Goal: Information Seeking & Learning: Learn about a topic

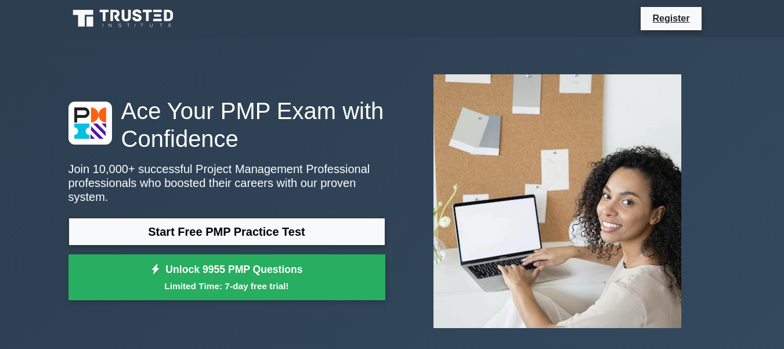
click at [325, 229] on link "Start Free PMP Practice Test" at bounding box center [226, 232] width 317 height 28
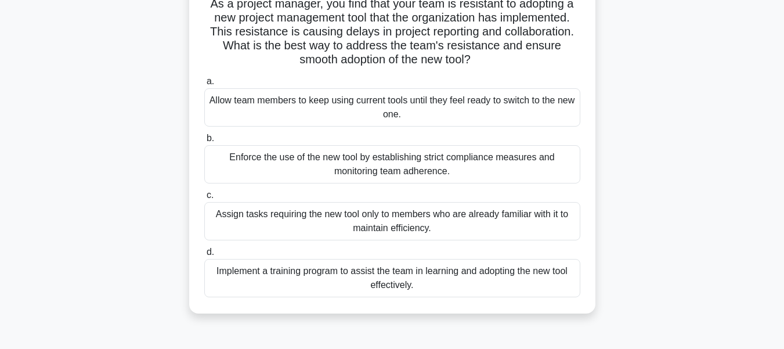
scroll to position [86, 0]
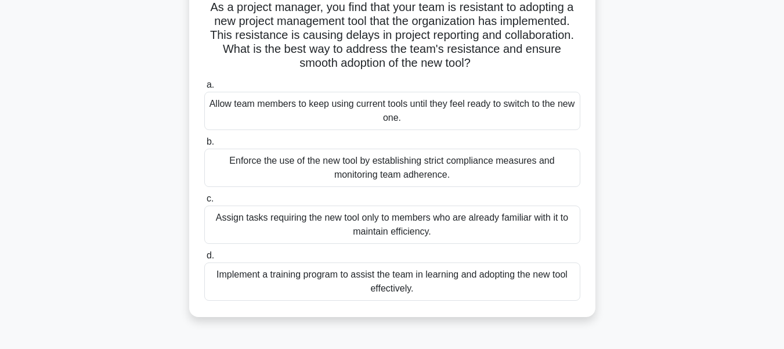
click at [384, 283] on div "Implement a training program to assist the team in learning and adopting the ne…" at bounding box center [392, 281] width 376 height 38
click at [204, 259] on input "d. Implement a training program to assist the team in learning and adopting the…" at bounding box center [204, 256] width 0 height 8
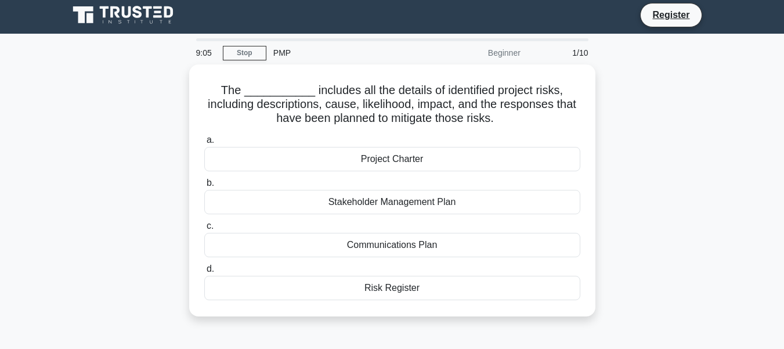
scroll to position [0, 0]
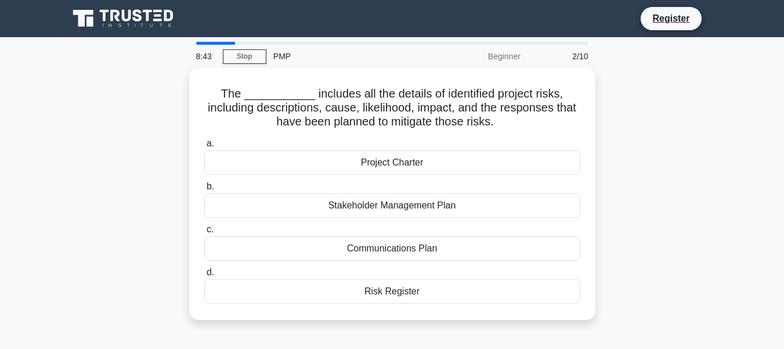
click at [394, 167] on div "Project Charter" at bounding box center [392, 162] width 376 height 24
click at [204, 147] on input "a. Project Charter" at bounding box center [204, 144] width 0 height 8
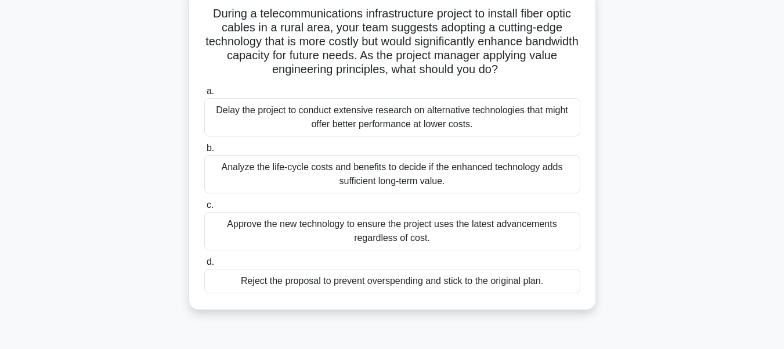
scroll to position [79, 0]
click at [523, 177] on div "Analyze the life-cycle costs and benefits to decide if the enhanced technology …" at bounding box center [392, 174] width 376 height 38
click at [204, 153] on input "b. Analyze the life-cycle costs and benefits to decide if the enhanced technolo…" at bounding box center [204, 149] width 0 height 8
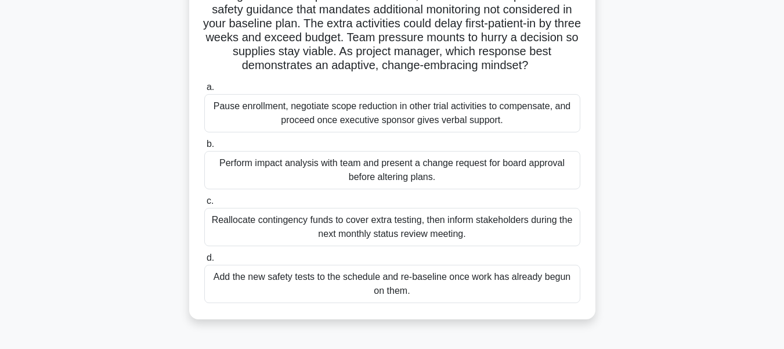
scroll to position [99, 0]
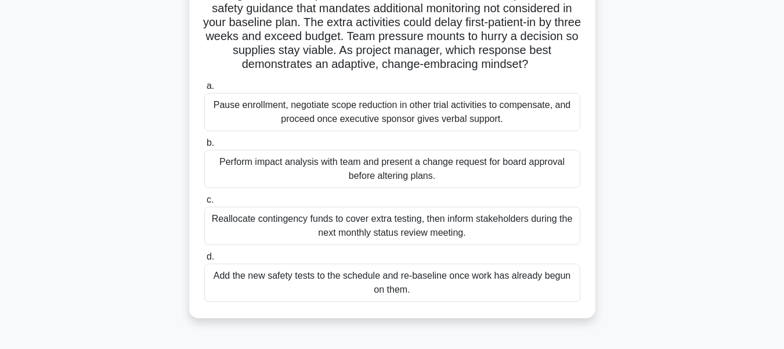
click at [413, 230] on div "Reallocate contingency funds to cover extra testing, then inform stakeholders d…" at bounding box center [392, 226] width 376 height 38
click at [204, 204] on input "c. Reallocate contingency funds to cover extra testing, then inform stakeholder…" at bounding box center [204, 200] width 0 height 8
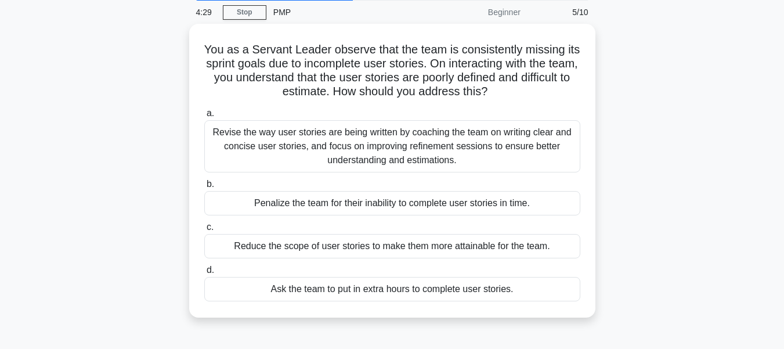
scroll to position [44, 0]
click at [444, 148] on div "Revise the way user stories are being written by coaching the team on writing c…" at bounding box center [392, 147] width 376 height 52
click at [204, 118] on input "a. Revise the way user stories are being written by coaching the team on writin…" at bounding box center [204, 114] width 0 height 8
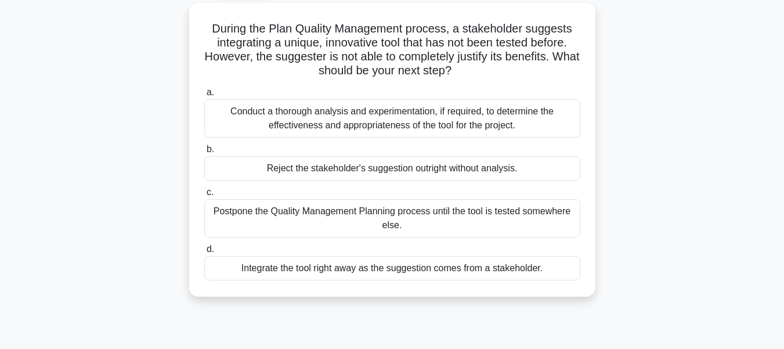
scroll to position [61, 0]
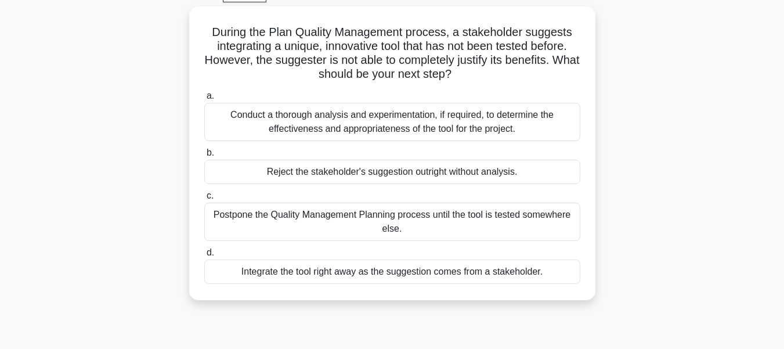
click at [539, 125] on div "Conduct a thorough analysis and experimentation, if required, to determine the …" at bounding box center [392, 122] width 376 height 38
click at [204, 100] on input "a. Conduct a thorough analysis and experimentation, if required, to determine t…" at bounding box center [204, 96] width 0 height 8
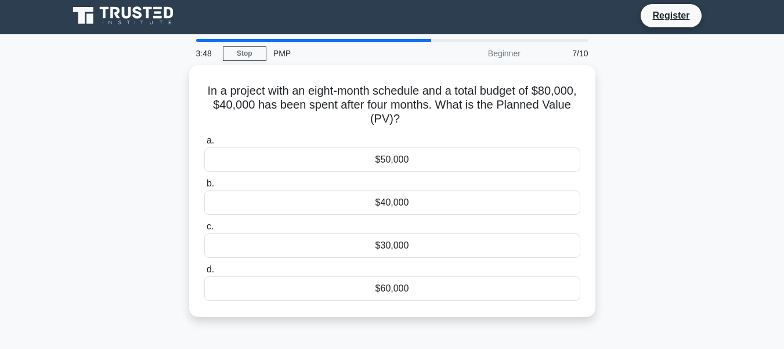
scroll to position [0, 0]
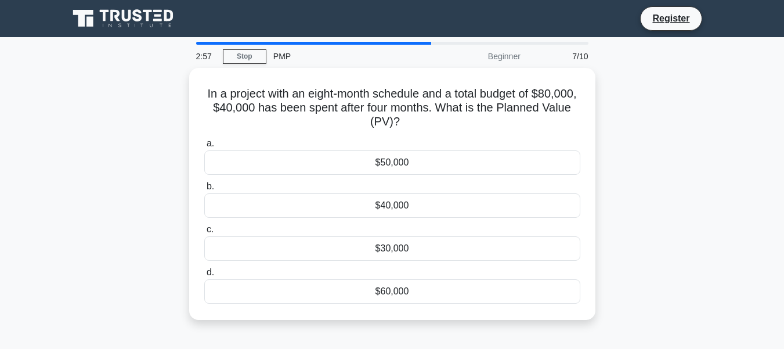
click at [405, 252] on div "$30,000" at bounding box center [392, 248] width 376 height 24
click at [204, 233] on input "c. $30,000" at bounding box center [204, 230] width 0 height 8
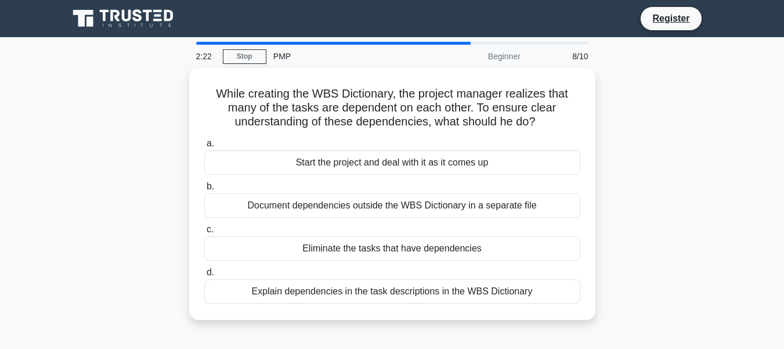
click at [511, 207] on div "Document dependencies outside the WBS Dictionary in a separate file" at bounding box center [392, 205] width 376 height 24
click at [204, 190] on input "b. Document dependencies outside the WBS Dictionary in a separate file" at bounding box center [204, 187] width 0 height 8
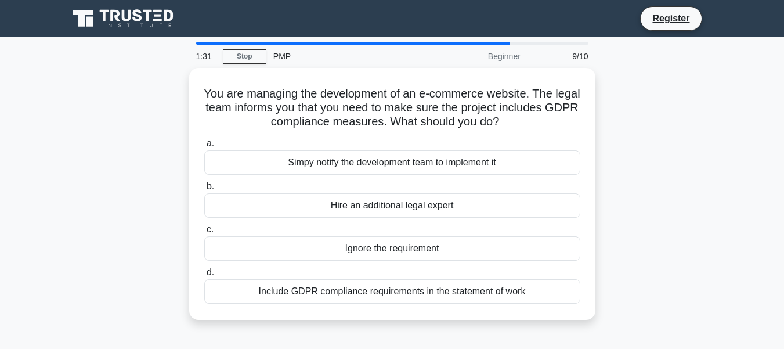
click at [509, 301] on div "Include GDPR compliance requirements in the statement of work" at bounding box center [392, 291] width 376 height 24
click at [204, 276] on input "d. Include GDPR compliance requirements in the statement of work" at bounding box center [204, 273] width 0 height 8
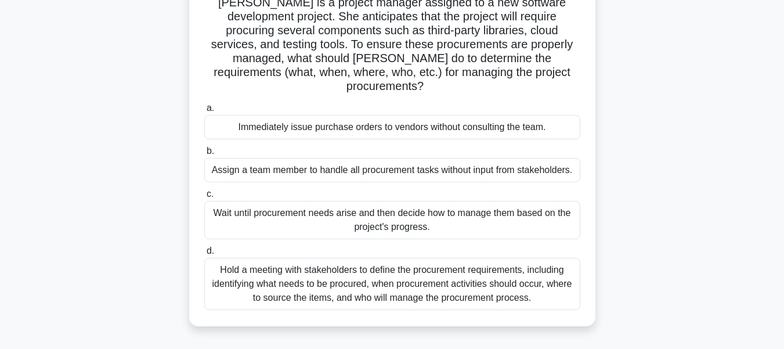
scroll to position [92, 0]
click at [443, 270] on div "Hold a meeting with stakeholders to define the procurement requirements, includ…" at bounding box center [392, 283] width 376 height 52
click at [204, 254] on input "d. Hold a meeting with stakeholders to define the procurement requirements, inc…" at bounding box center [204, 251] width 0 height 8
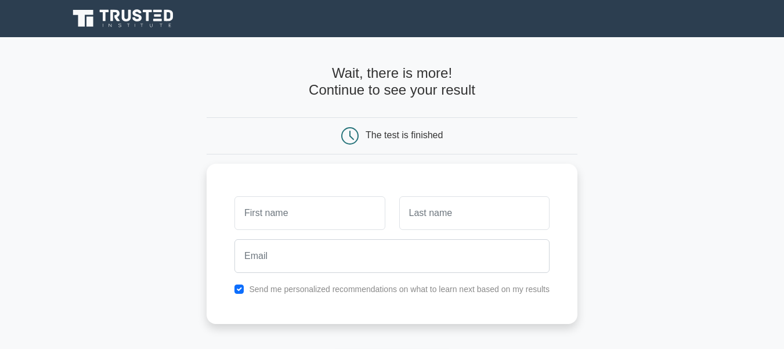
click at [303, 213] on input "text" at bounding box center [309, 213] width 150 height 34
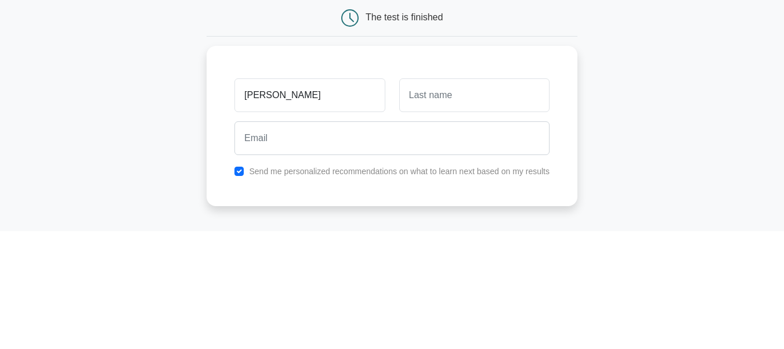
type input "ruth"
click at [458, 217] on input "text" at bounding box center [474, 213] width 150 height 34
type input "otieno"
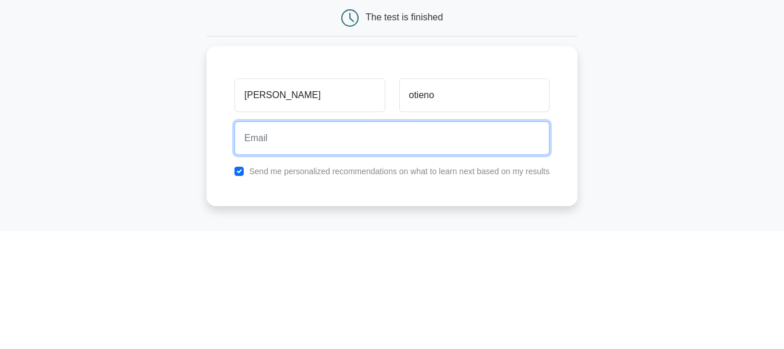
click at [370, 249] on input "email" at bounding box center [391, 256] width 315 height 34
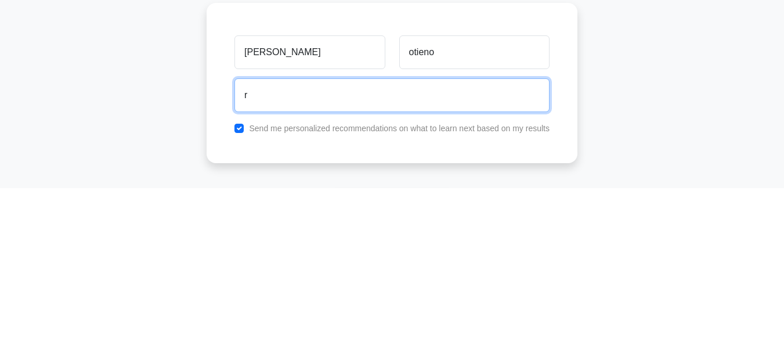
type input "ruthotieno85@gmail.com"
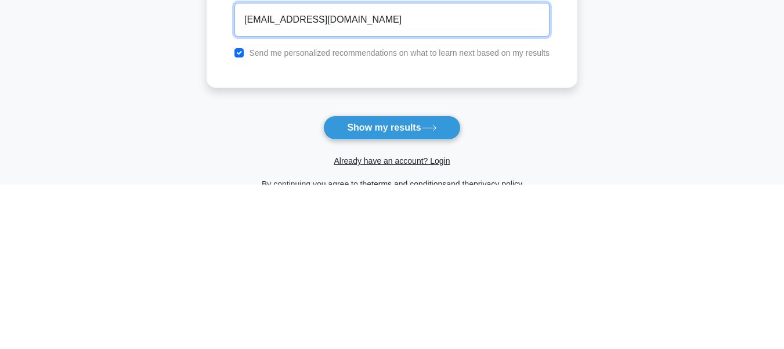
scroll to position [77, 0]
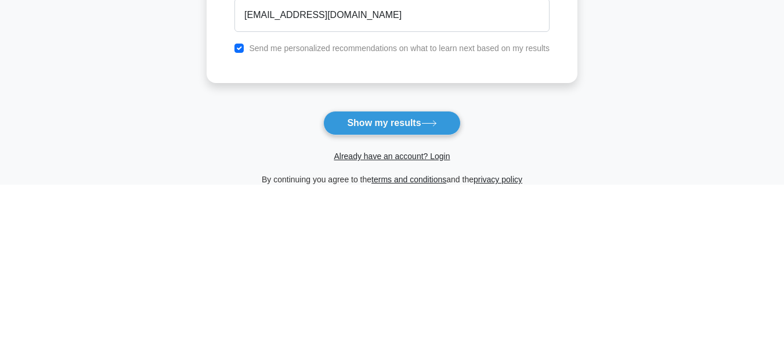
click at [414, 295] on button "Show my results" at bounding box center [391, 287] width 137 height 24
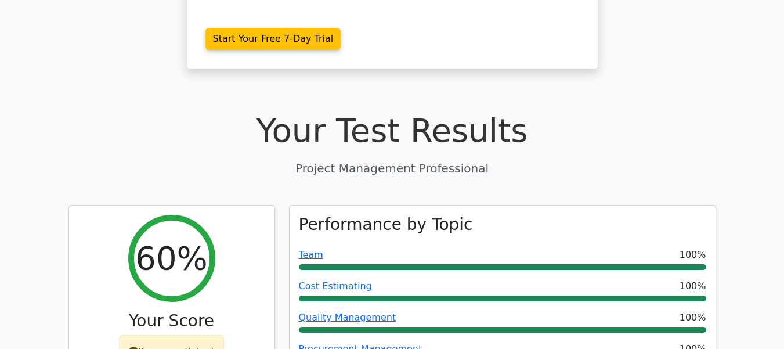
scroll to position [317, 0]
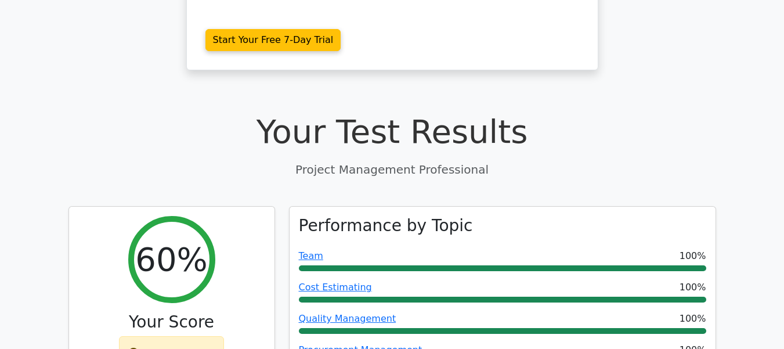
click at [198, 336] on div "Keep practicing!" at bounding box center [171, 353] width 105 height 34
click at [194, 336] on div "Keep practicing!" at bounding box center [171, 353] width 105 height 34
click at [183, 240] on h2 "60%" at bounding box center [171, 259] width 72 height 39
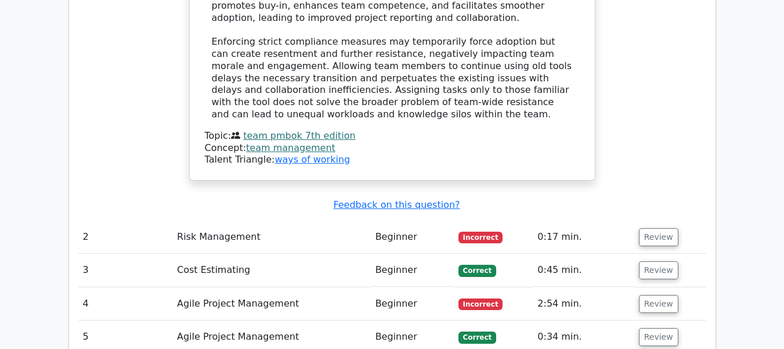
scroll to position [1507, 0]
click at [653, 227] on button "Review" at bounding box center [658, 236] width 39 height 18
click at [650, 227] on button "Review" at bounding box center [658, 236] width 39 height 18
click at [659, 227] on button "Review" at bounding box center [658, 236] width 39 height 18
click at [398, 220] on td "Beginner" at bounding box center [412, 236] width 83 height 33
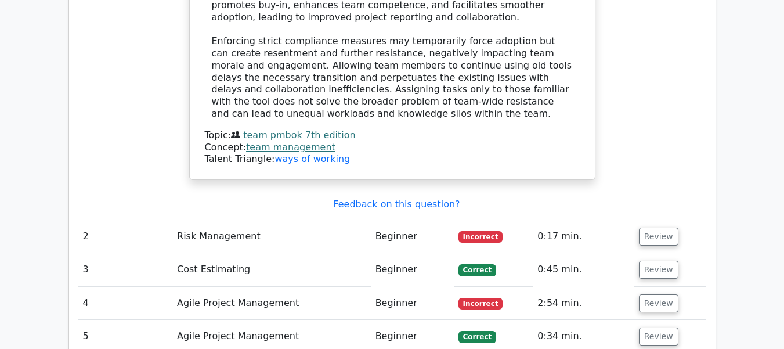
click at [484, 231] on span "Incorrect" at bounding box center [480, 237] width 45 height 12
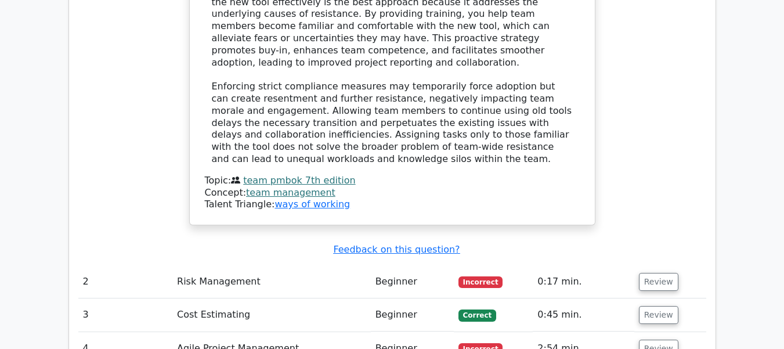
scroll to position [1463, 0]
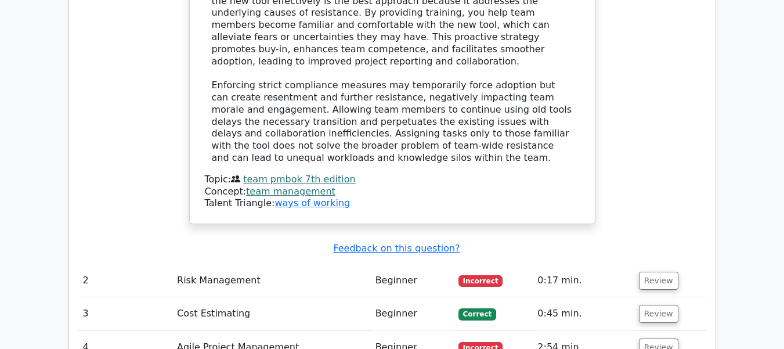
click at [427, 243] on u "Feedback on this question?" at bounding box center [396, 248] width 126 height 11
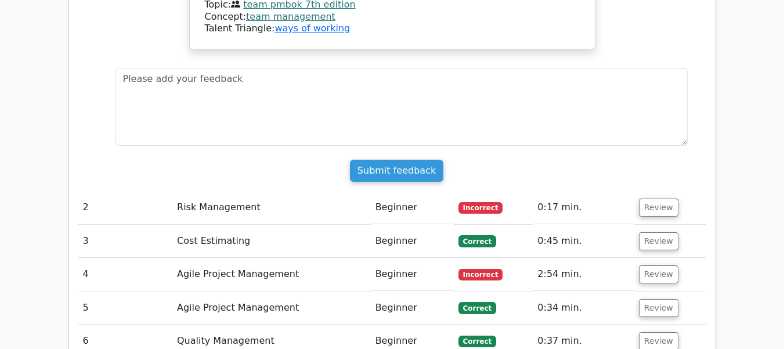
scroll to position [1646, 0]
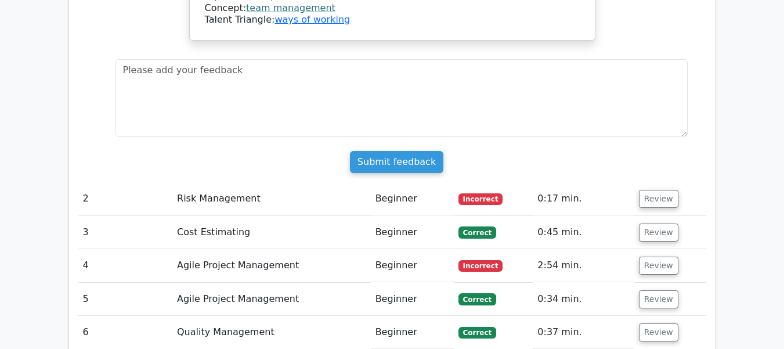
click at [662, 190] on button "Review" at bounding box center [658, 199] width 39 height 18
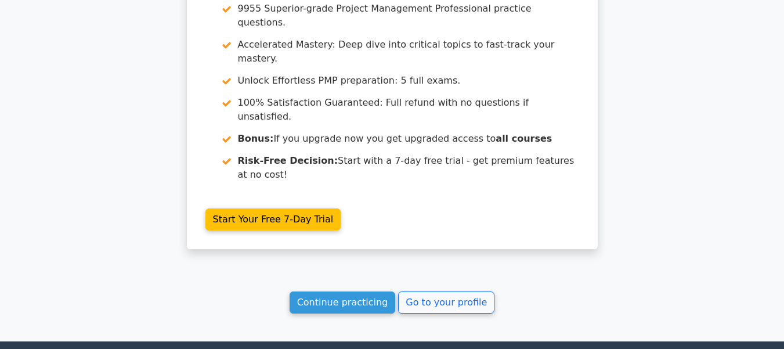
scroll to position [2297, 0]
